Goal: Task Accomplishment & Management: Manage account settings

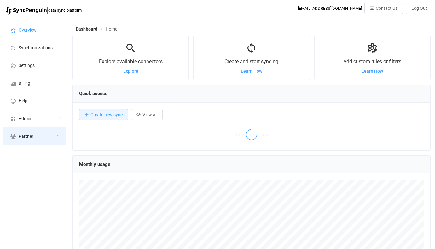
scroll to position [122, 358]
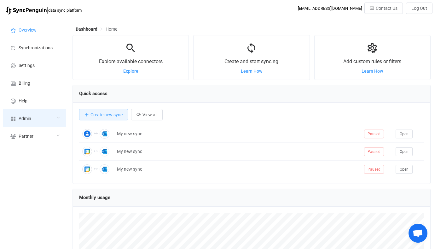
click at [39, 125] on div "Admin" at bounding box center [34, 118] width 63 height 18
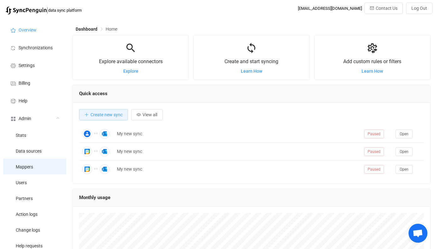
click at [34, 170] on li "Mappers" at bounding box center [34, 166] width 63 height 16
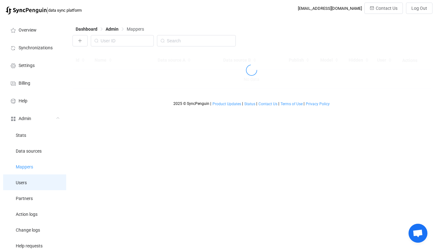
click at [34, 184] on li "Users" at bounding box center [34, 182] width 63 height 16
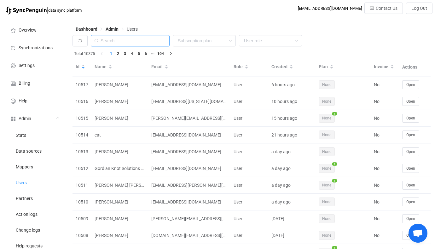
click at [147, 45] on input "text" at bounding box center [130, 40] width 79 height 11
paste input "[PERSON_NAME][EMAIL_ADDRESS][DOMAIN_NAME]"
type input "[PERSON_NAME][EMAIL_ADDRESS][DOMAIN_NAME]"
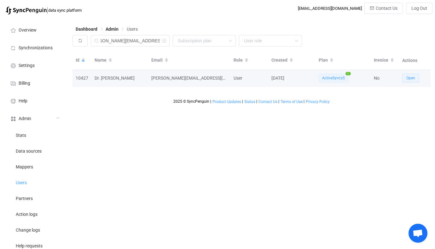
scroll to position [0, 0]
click at [407, 82] on button "Open" at bounding box center [411, 78] width 17 height 9
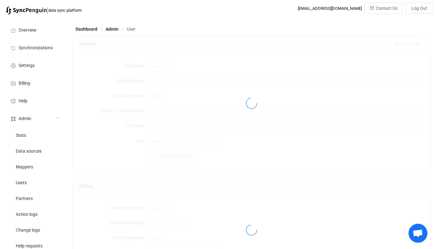
type input "[PERSON_NAME][EMAIL_ADDRESS][DOMAIN_NAME]"
type input "Dr. [PERSON_NAME]"
type input "14"
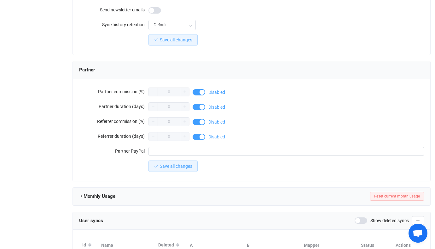
scroll to position [550, 0]
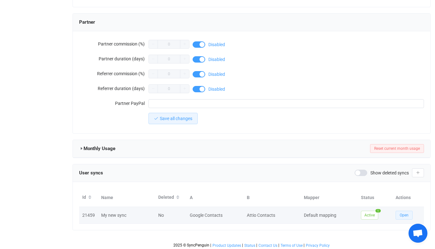
click at [401, 213] on span "Open" at bounding box center [404, 215] width 9 height 4
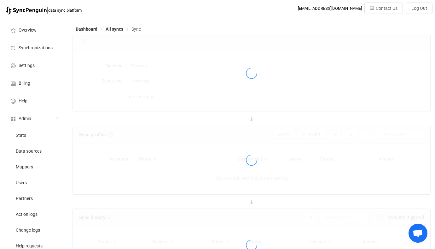
type input "15 minutes"
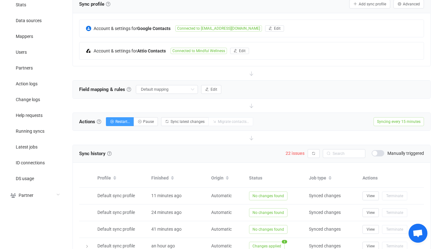
scroll to position [93, 0]
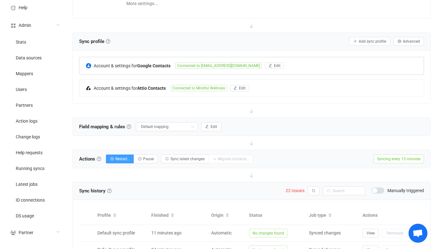
click at [173, 66] on div "Account & settings for Google Contacts" at bounding box center [131, 65] width 90 height 6
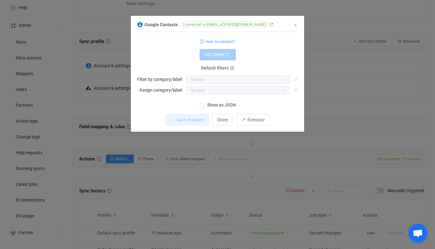
click at [206, 25] on span "Connected to vg.mindfulwellness@gmail.com" at bounding box center [224, 24] width 87 height 6
drag, startPoint x: 206, startPoint y: 25, endPoint x: 256, endPoint y: 25, distance: 50.2
click at [256, 25] on span "Connected to vg.mindfulwellness@gmail.com" at bounding box center [224, 24] width 87 height 6
copy span "vg.mindfulwellness@gmail.com"
click at [339, 103] on div "Google Contacts Connected to vg.mindfulwellness@gmail.com 1 { { "accessToken": …" at bounding box center [217, 124] width 435 height 249
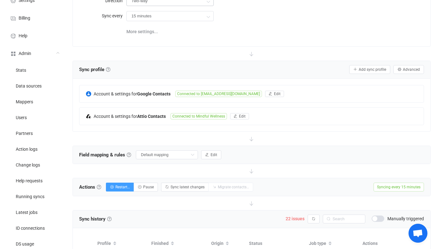
scroll to position [53, 0]
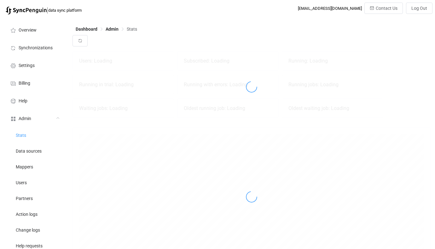
scroll to position [139, 358]
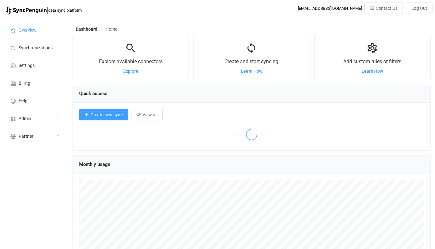
scroll to position [122, 358]
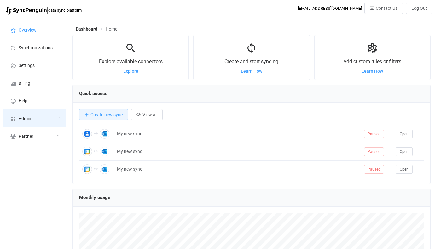
click at [54, 116] on div "Admin" at bounding box center [34, 118] width 63 height 18
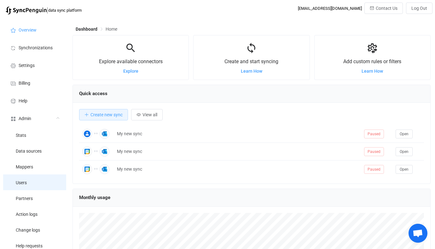
click at [30, 181] on li "Users" at bounding box center [34, 182] width 63 height 16
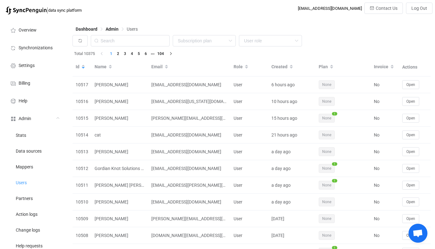
click at [128, 47] on div "None Single SingleYearly SinglePlus SinglePlusYearly Team TeamYearly TeamPlus T…" at bounding box center [252, 42] width 358 height 15
click at [136, 41] on input "text" at bounding box center [130, 40] width 79 height 11
paste input "jessica@drawer.com"
type input "jessica@drawer.com"
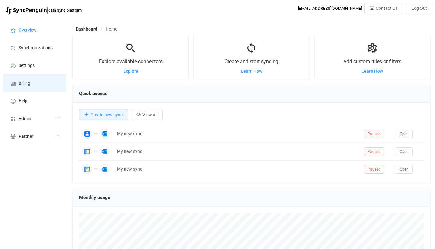
scroll to position [122, 358]
click at [44, 75] on li "Billing" at bounding box center [34, 83] width 63 height 18
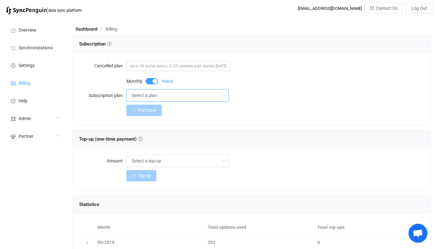
click at [147, 93] on input "Select a plan" at bounding box center [177, 95] width 103 height 13
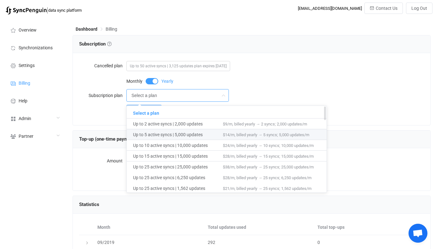
click at [146, 135] on span "Up to 5 active syncs | 5,000 updates" at bounding box center [178, 134] width 90 height 11
type input "Up to 5 active syncs | 5,000 updates"
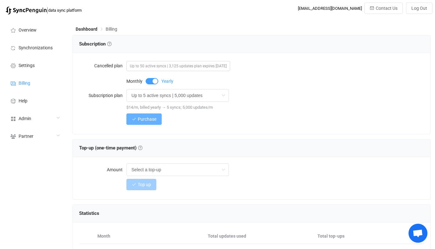
click at [149, 121] on span "Purchase" at bounding box center [147, 118] width 19 height 5
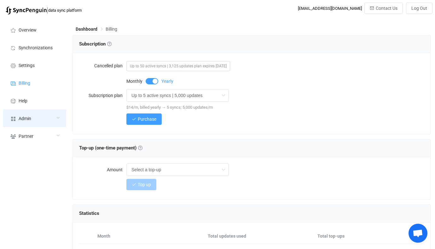
click at [56, 118] on icon at bounding box center [58, 118] width 4 height 4
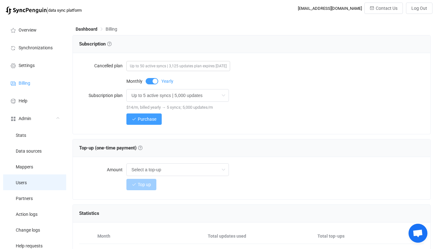
click at [34, 187] on li "Users" at bounding box center [34, 182] width 63 height 16
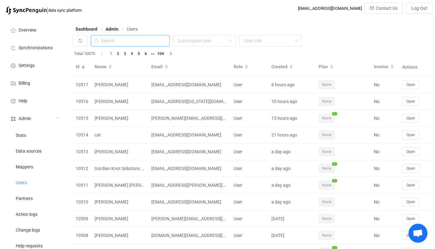
click at [139, 42] on input "text" at bounding box center [130, 40] width 79 height 11
paste input "[EMAIL_ADDRESS][DOMAIN_NAME]"
type input "[EMAIL_ADDRESS][DOMAIN_NAME]"
